Goal: Check status: Check status

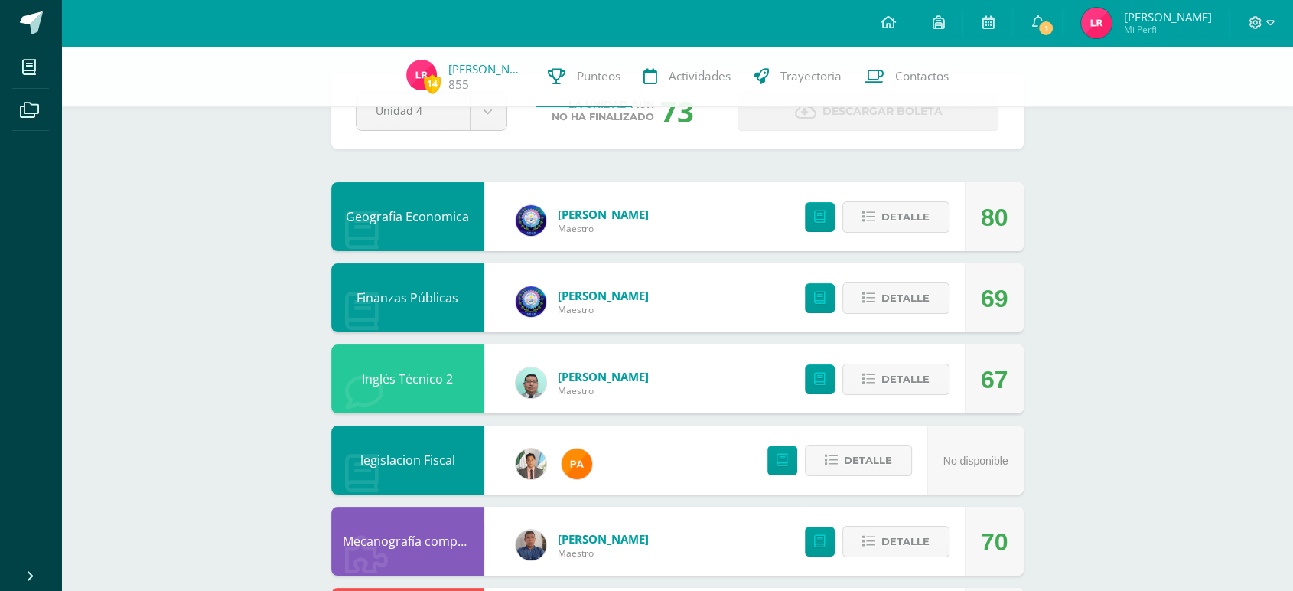
scroll to position [59, 0]
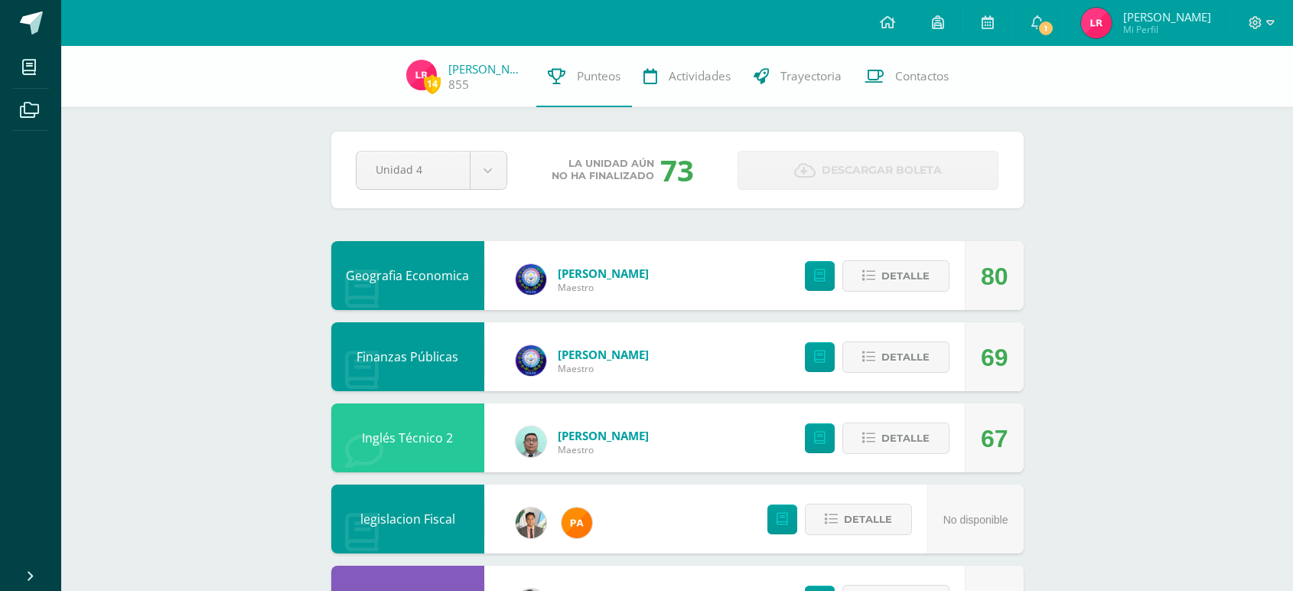
scroll to position [59, 0]
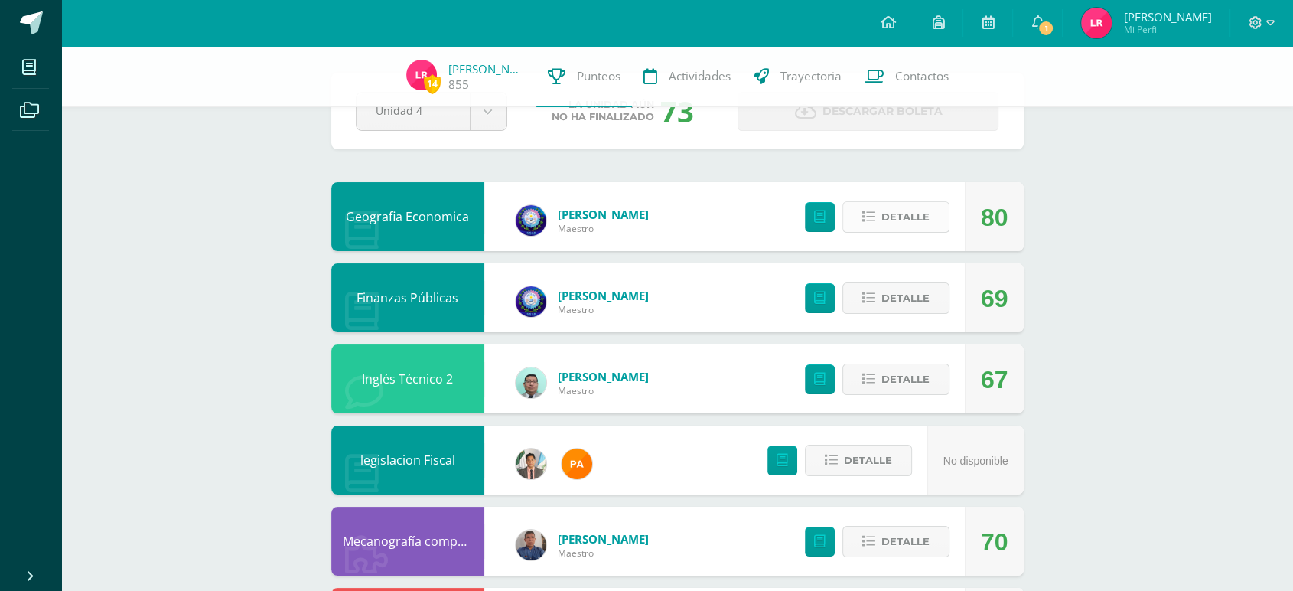
click at [890, 223] on span "Detalle" at bounding box center [905, 217] width 48 height 28
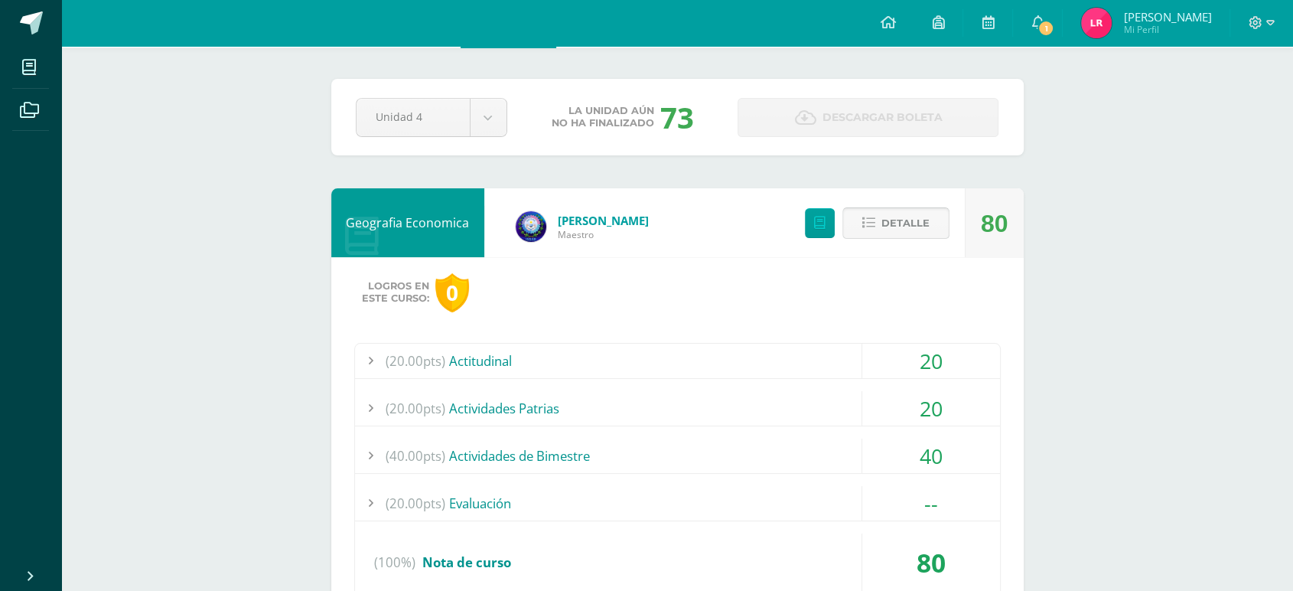
click at [885, 221] on span "Detalle" at bounding box center [905, 223] width 48 height 28
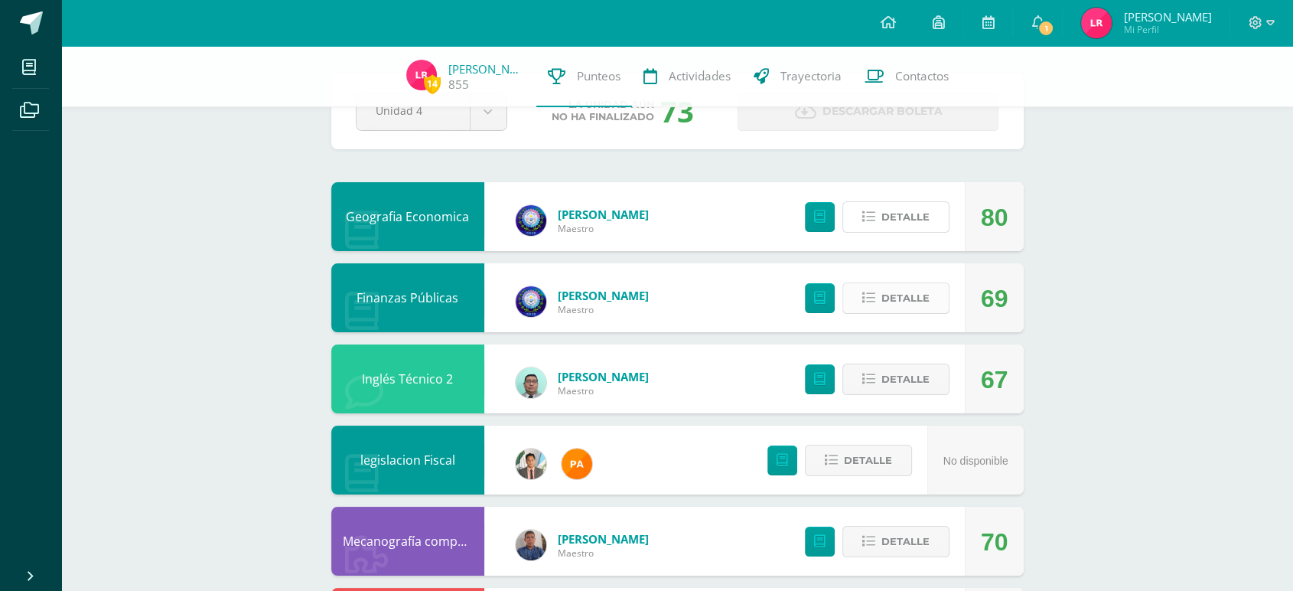
scroll to position [144, 0]
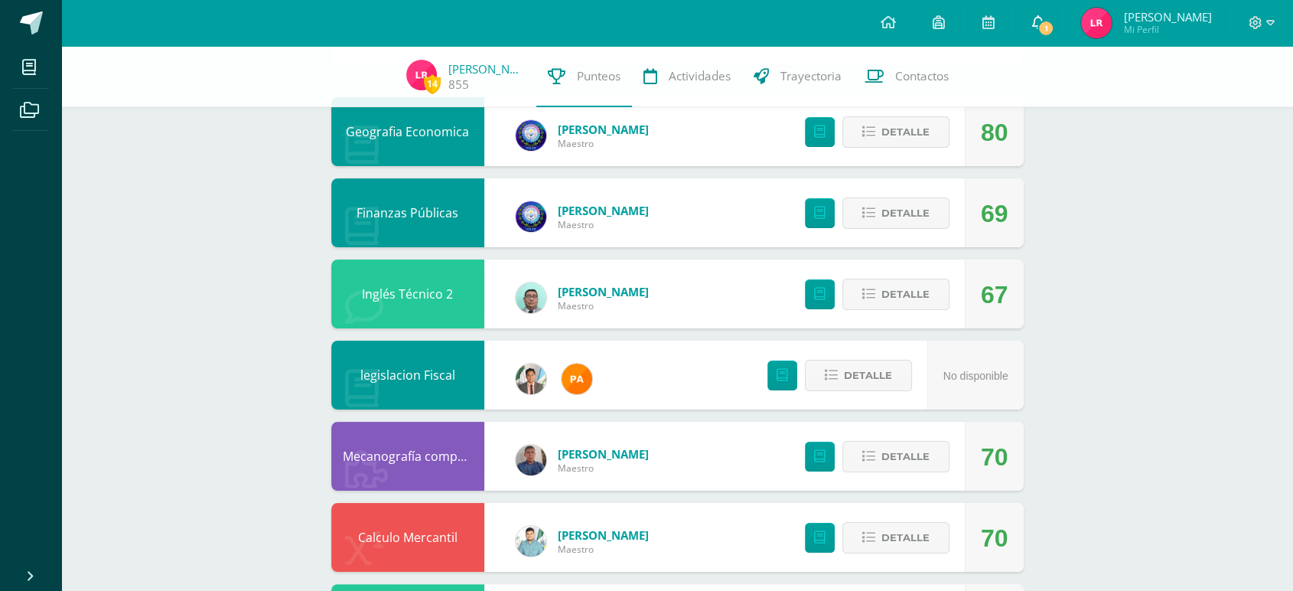
click at [1043, 22] on icon at bounding box center [1037, 22] width 12 height 14
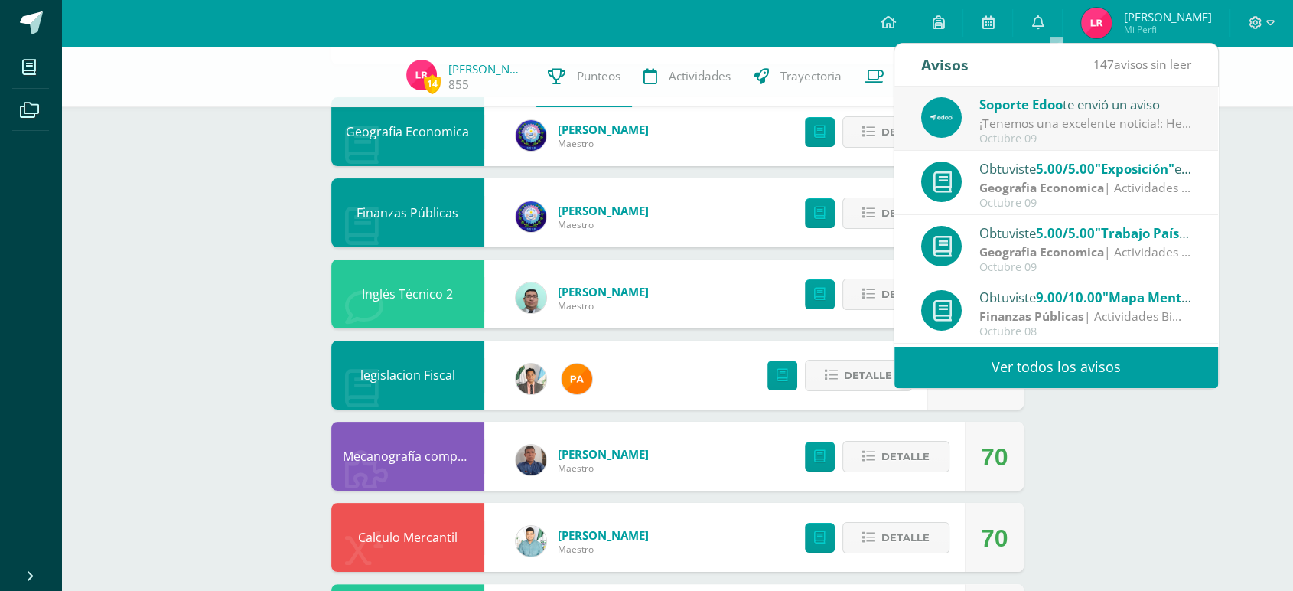
click at [1053, 113] on div "Soporte Edoo te envió un aviso" at bounding box center [1085, 104] width 213 height 20
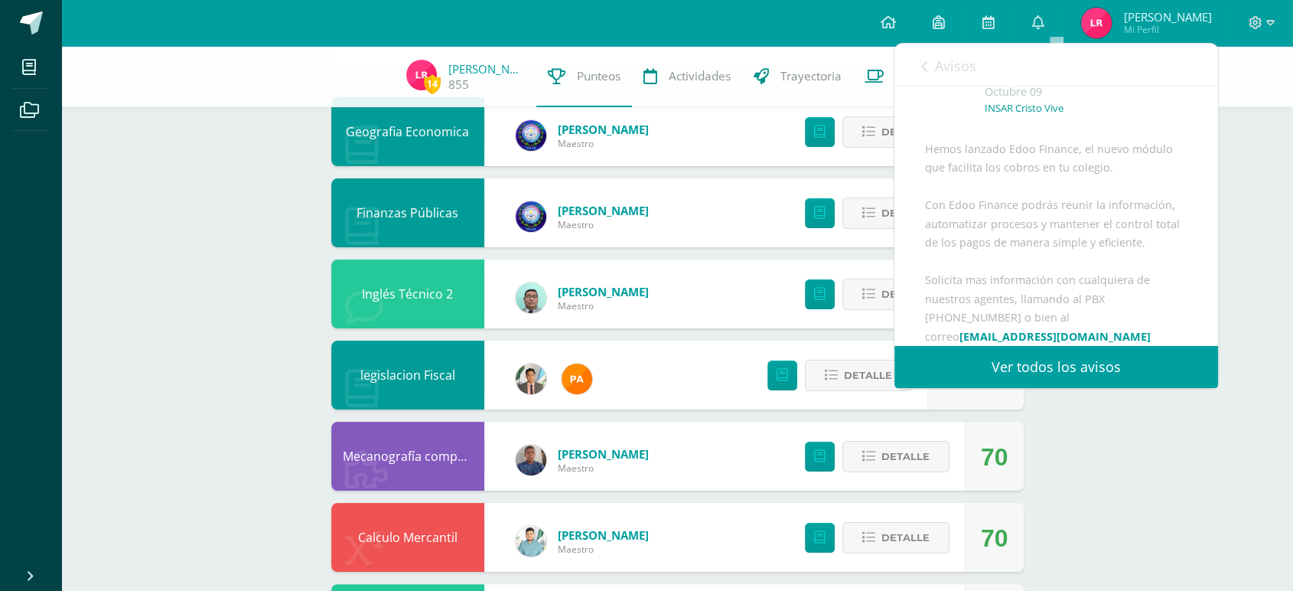
scroll to position [170, 0]
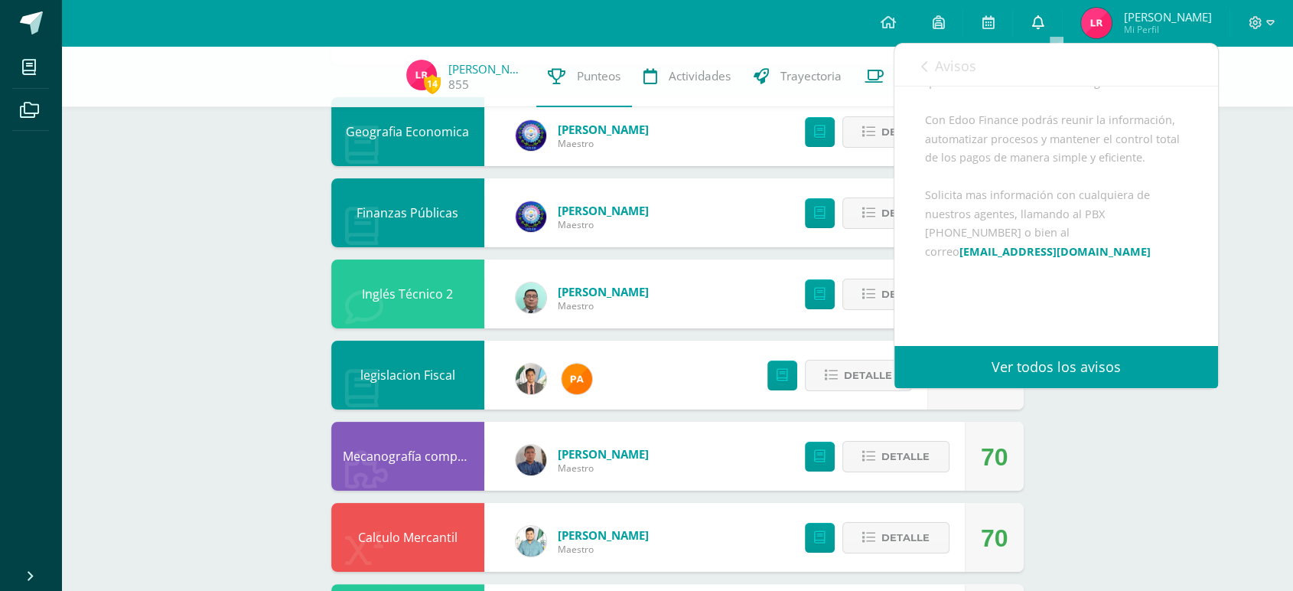
click at [1043, 19] on icon at bounding box center [1037, 22] width 12 height 14
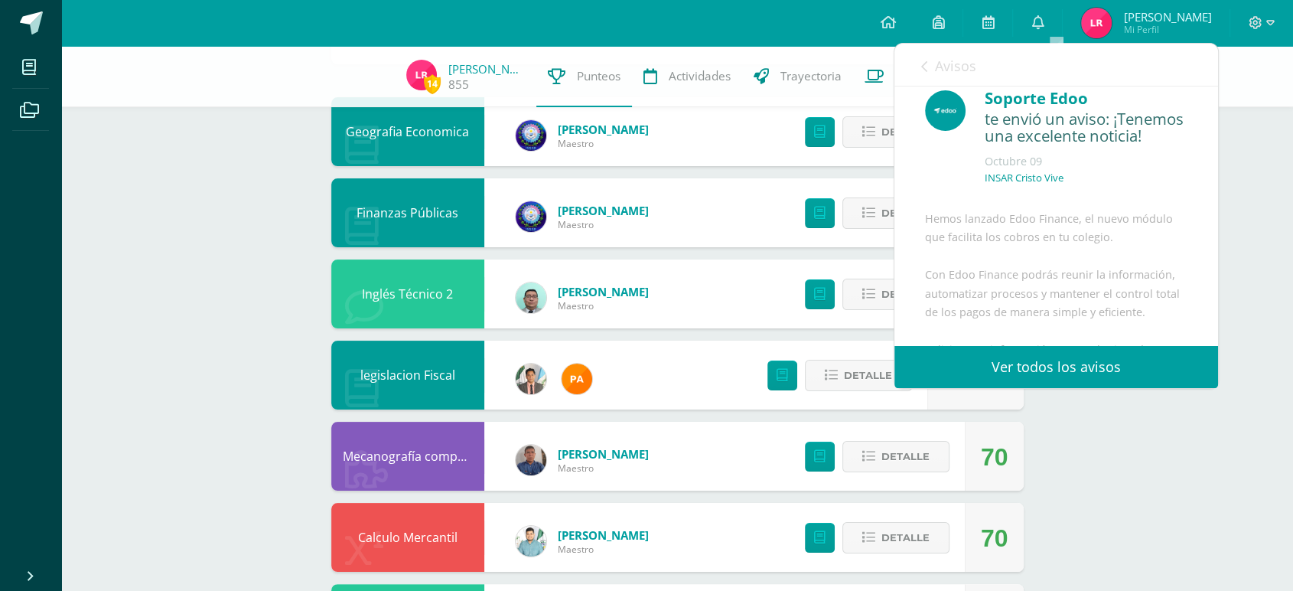
scroll to position [0, 0]
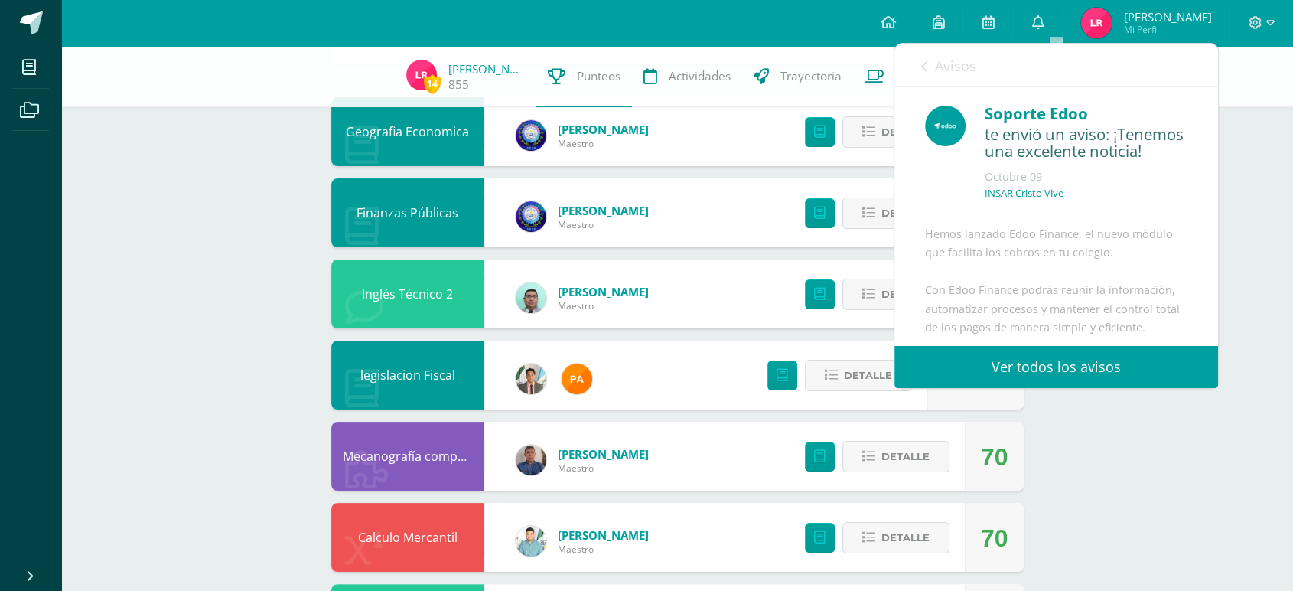
click at [924, 55] on link "Avisos" at bounding box center [948, 66] width 55 height 44
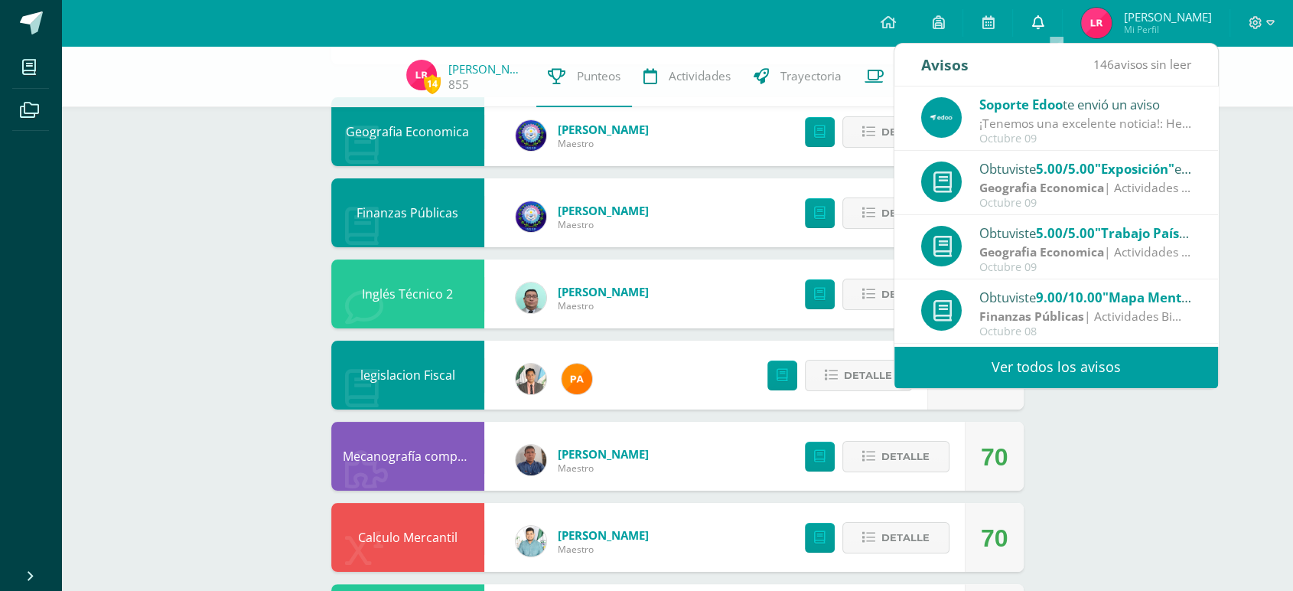
click at [1048, 24] on link "0" at bounding box center [1037, 23] width 49 height 46
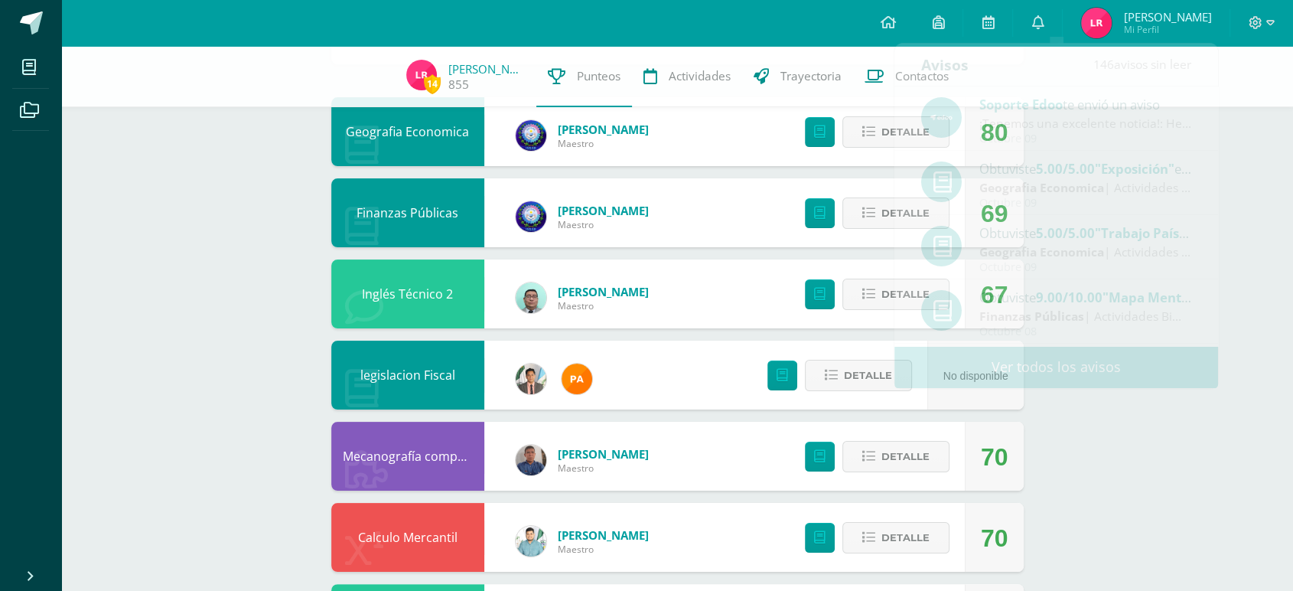
click at [1097, 395] on div "14 Luis Ruíz 855 Punteos Actividades Trayectoria Contactos Pendiente Unidad 4 U…" at bounding box center [677, 373] width 1232 height 943
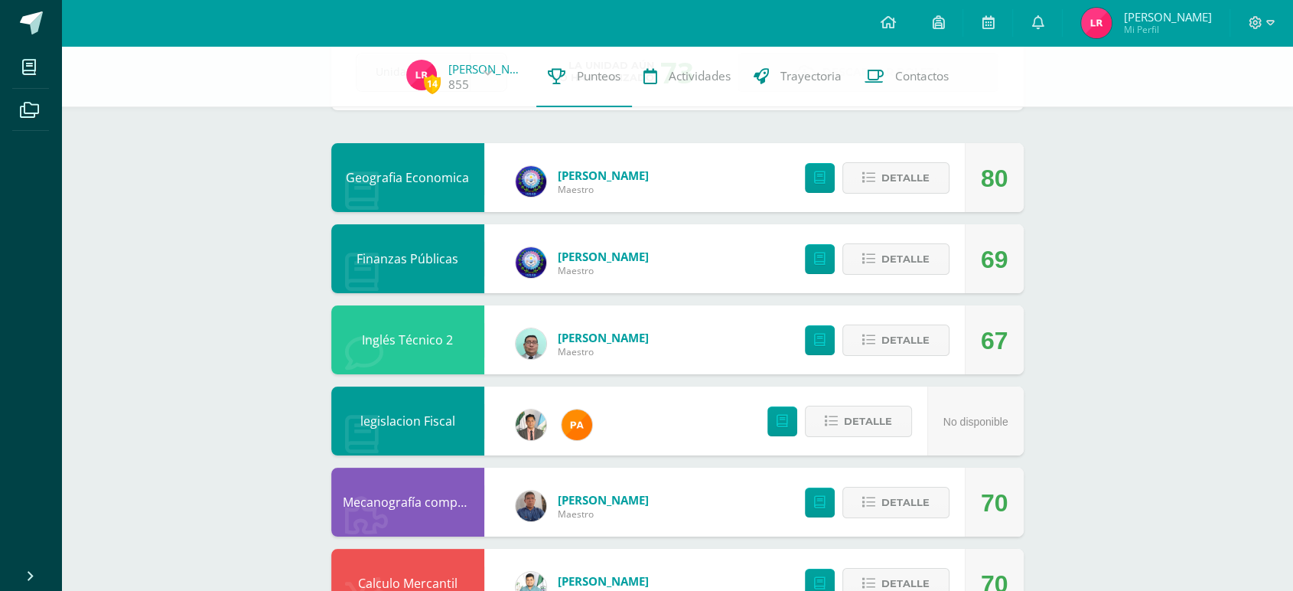
scroll to position [59, 0]
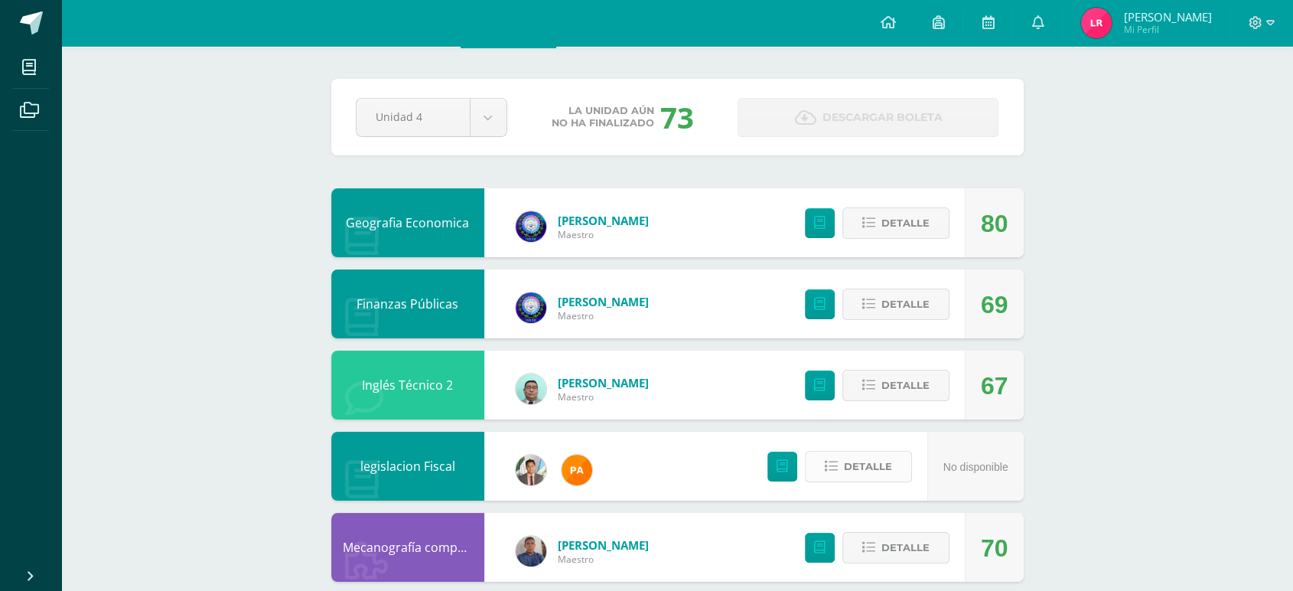
click at [867, 471] on span "Detalle" at bounding box center [868, 466] width 48 height 28
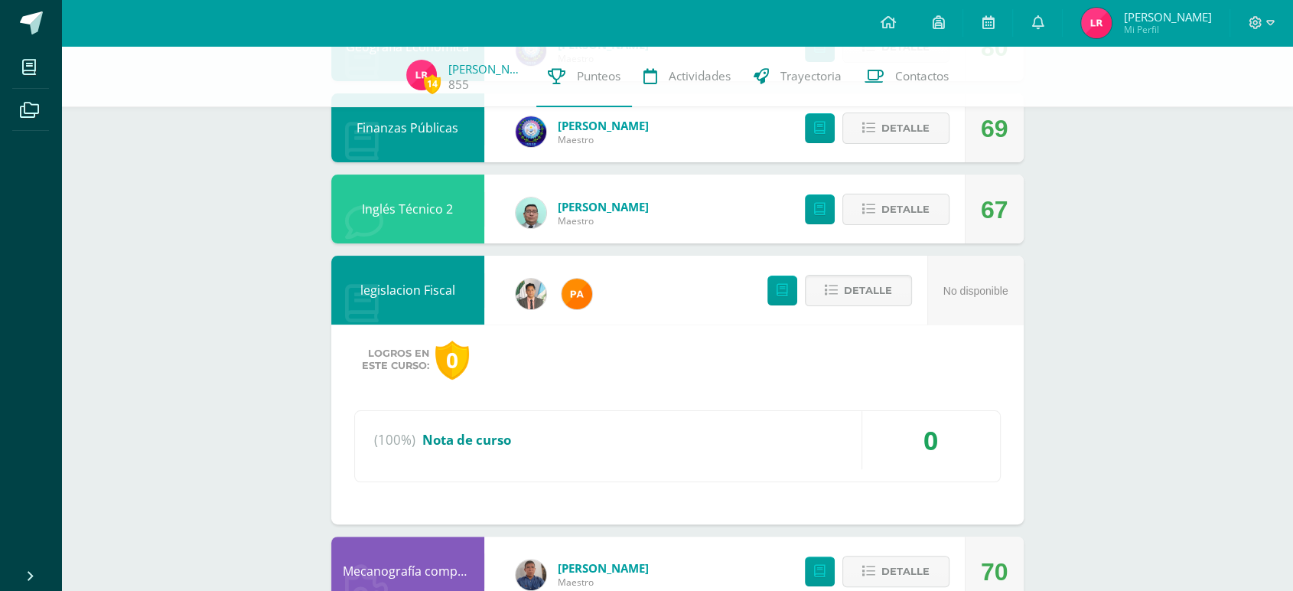
scroll to position [144, 0]
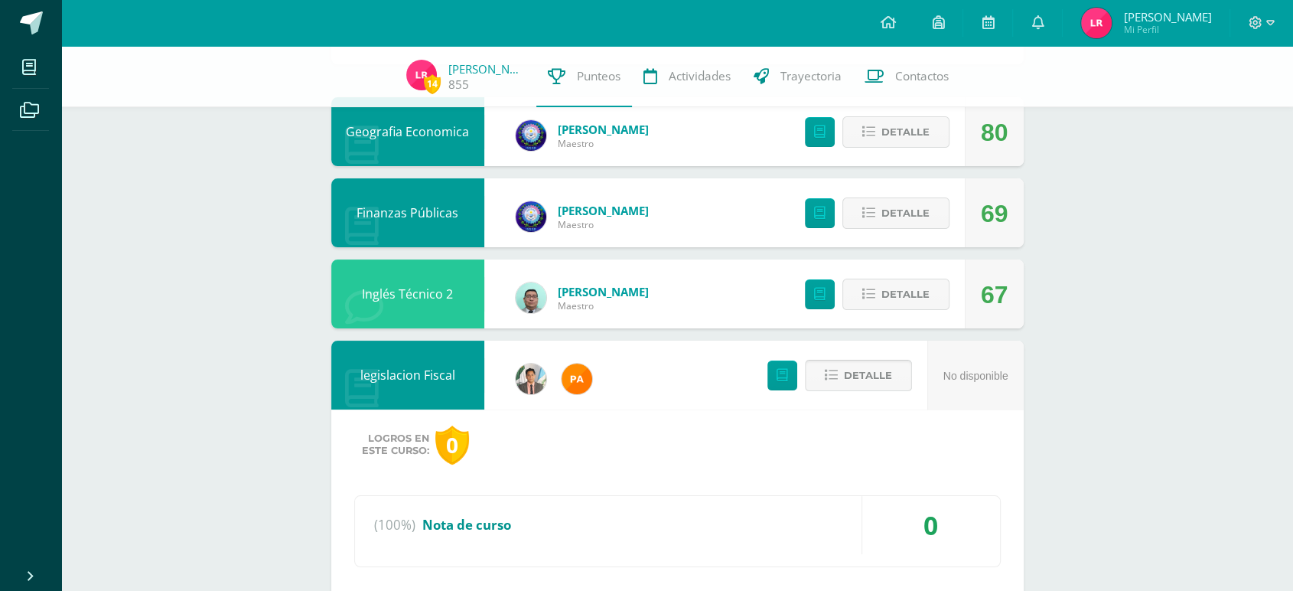
click at [867, 366] on span "Detalle" at bounding box center [868, 375] width 48 height 28
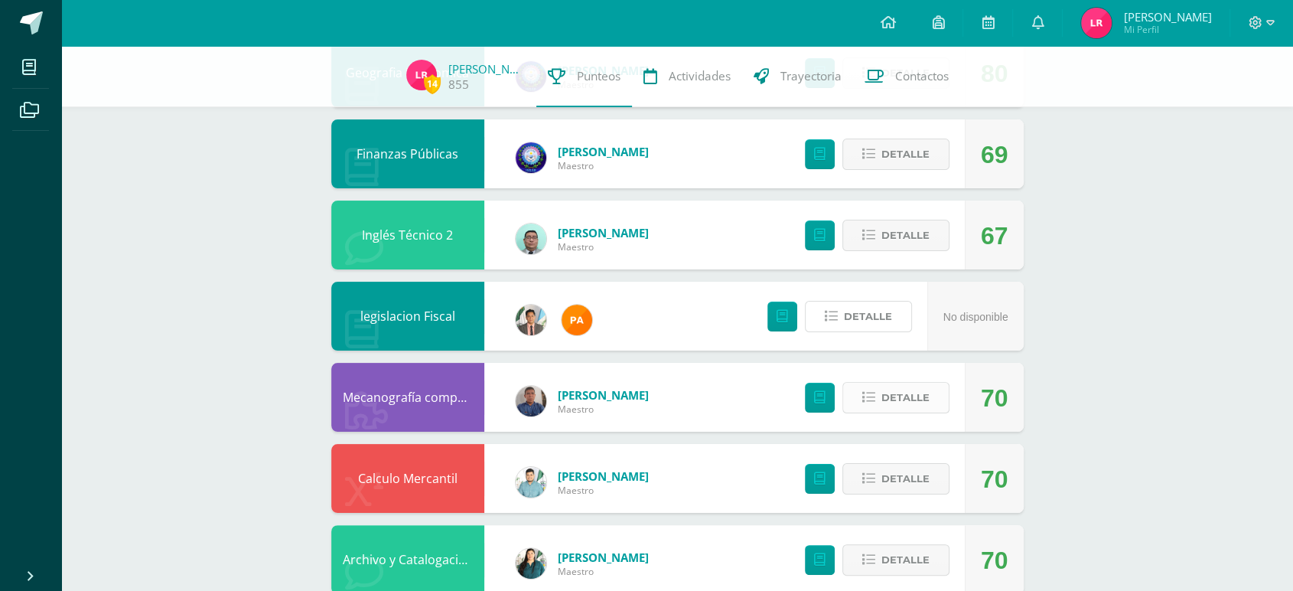
scroll to position [229, 0]
